Goal: Transaction & Acquisition: Purchase product/service

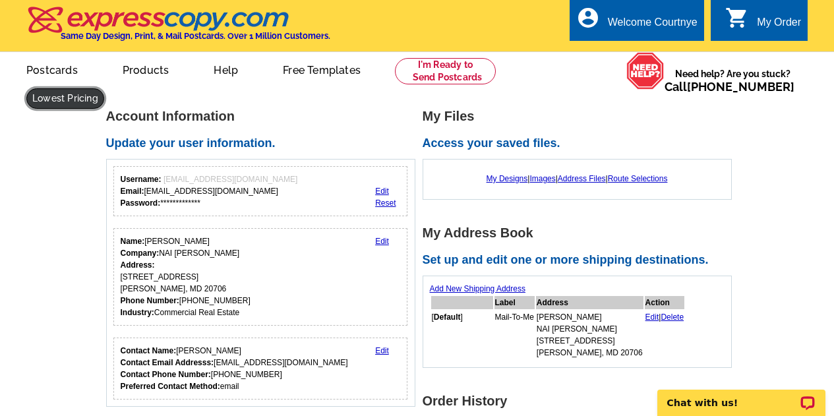
click at [57, 105] on link at bounding box center [65, 98] width 78 height 20
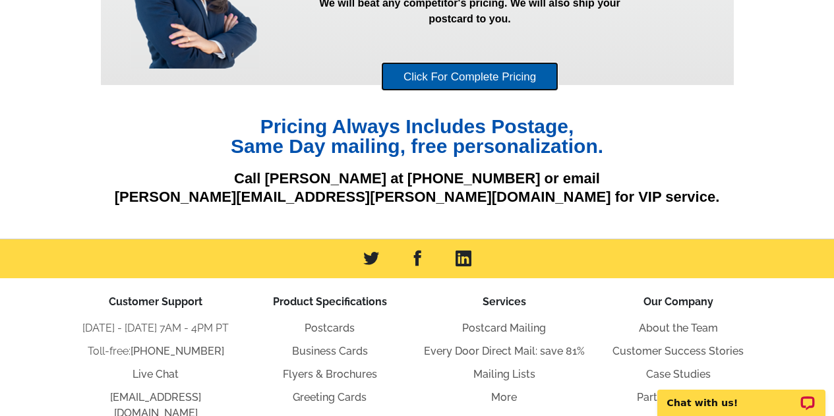
click at [478, 76] on link "Click For Complete Pricing" at bounding box center [469, 77] width 177 height 30
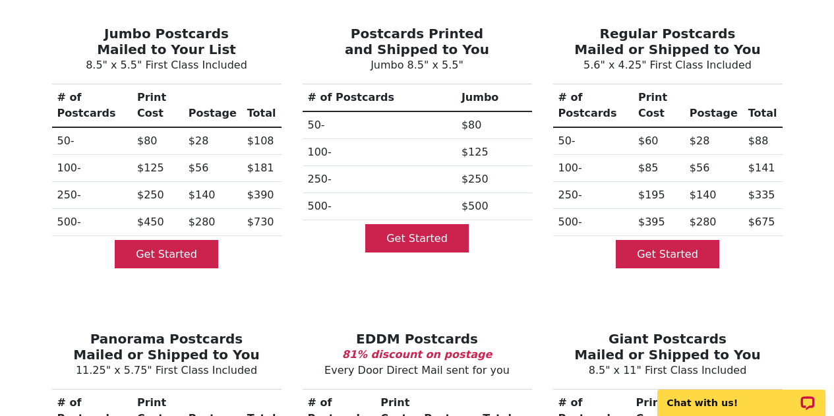
scroll to position [198, 0]
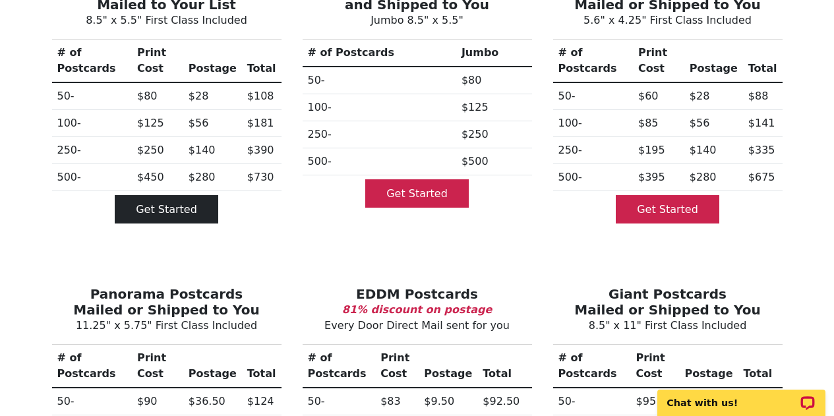
click at [166, 195] on link "Get Started" at bounding box center [167, 209] width 104 height 28
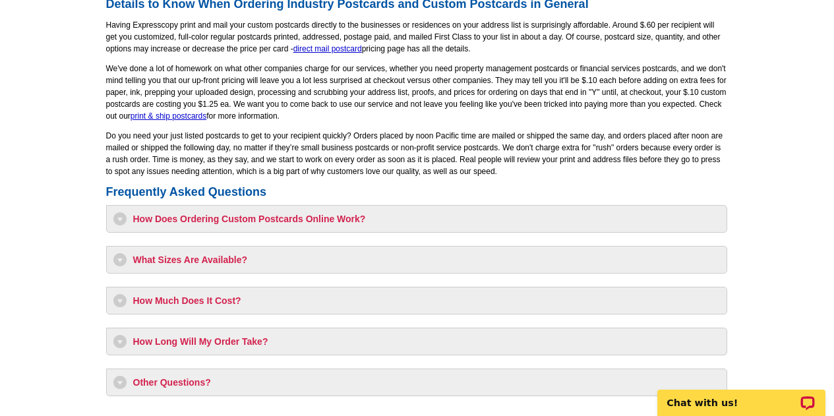
scroll to position [1121, 0]
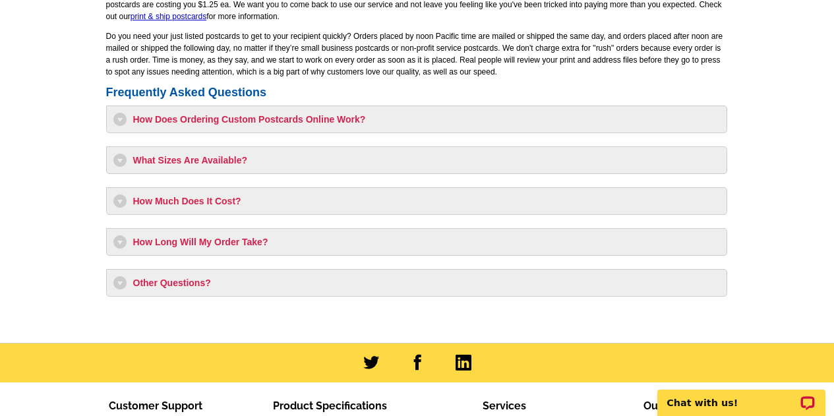
click at [117, 202] on h3 "How Much Does It Cost?" at bounding box center [416, 201] width 607 height 13
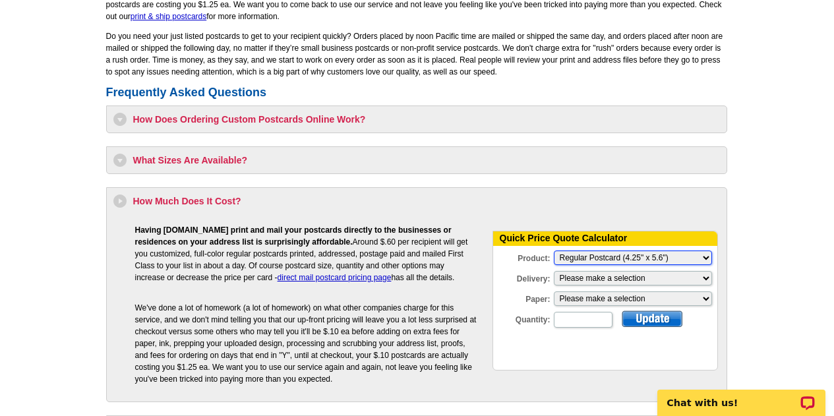
click at [650, 255] on select "Please Make a Selection Jumbo Postcard (5.5" x 8.5") Regular Postcard (4.25" x …" at bounding box center [633, 258] width 158 height 15
select select "2"
click at [554, 252] on select "Please Make a Selection Jumbo Postcard (5.5" x 8.5") Regular Postcard (4.25" x …" at bounding box center [633, 258] width 158 height 15
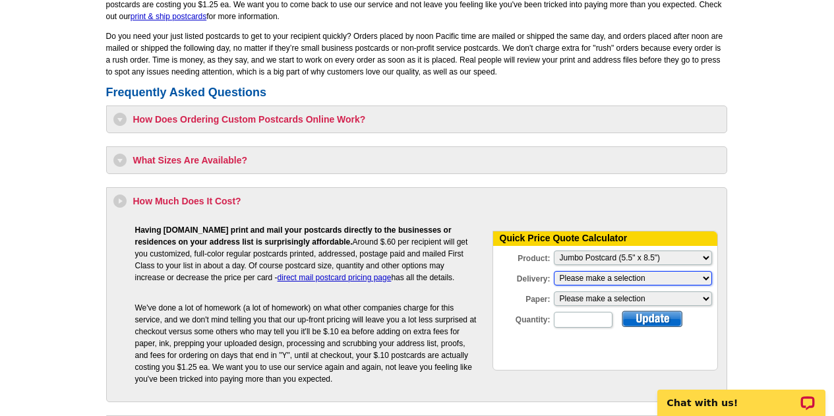
click at [579, 280] on select "Please make a selection Print + Address+USPS First Class Print-Only+Shipped To …" at bounding box center [633, 278] width 158 height 15
click at [580, 295] on select "Please make a selection Recyclable Board Magnetic Stock" at bounding box center [633, 299] width 158 height 15
select select "3"
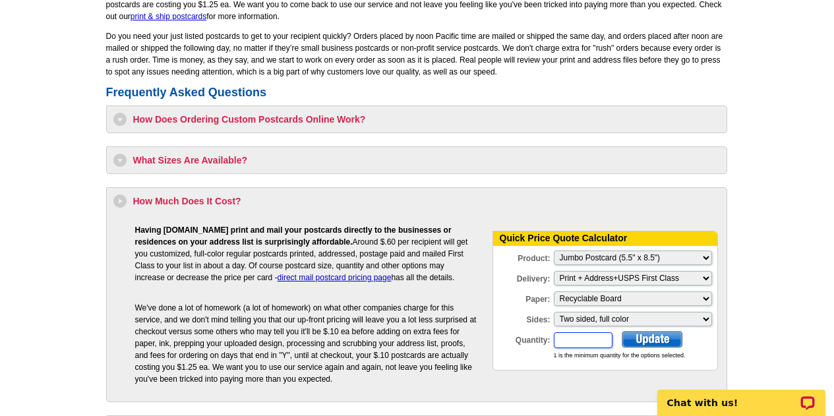
click at [582, 341] on input "Quantity:" at bounding box center [583, 340] width 59 height 16
type input "550"
click at [646, 341] on div at bounding box center [652, 339] width 61 height 16
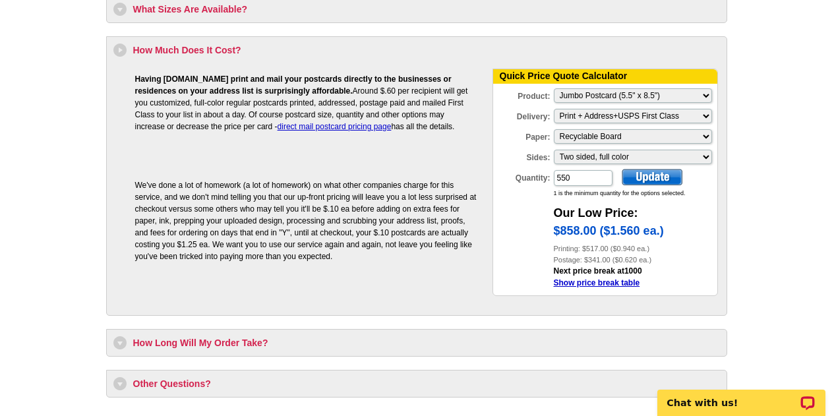
scroll to position [1319, 0]
